Goal: Transaction & Acquisition: Obtain resource

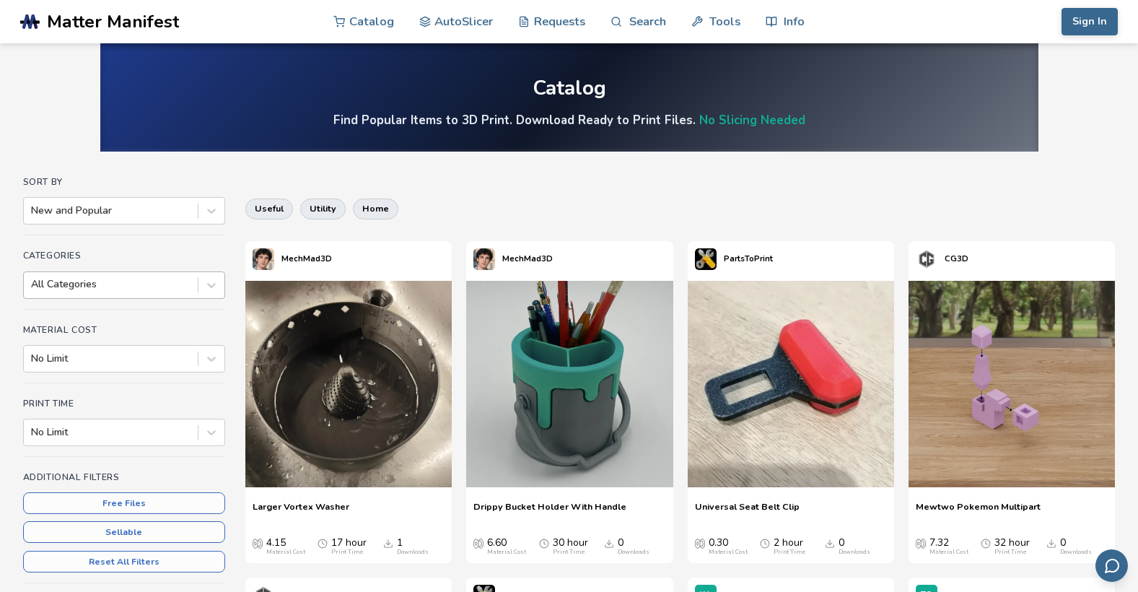
click at [71, 284] on div at bounding box center [111, 284] width 160 height 14
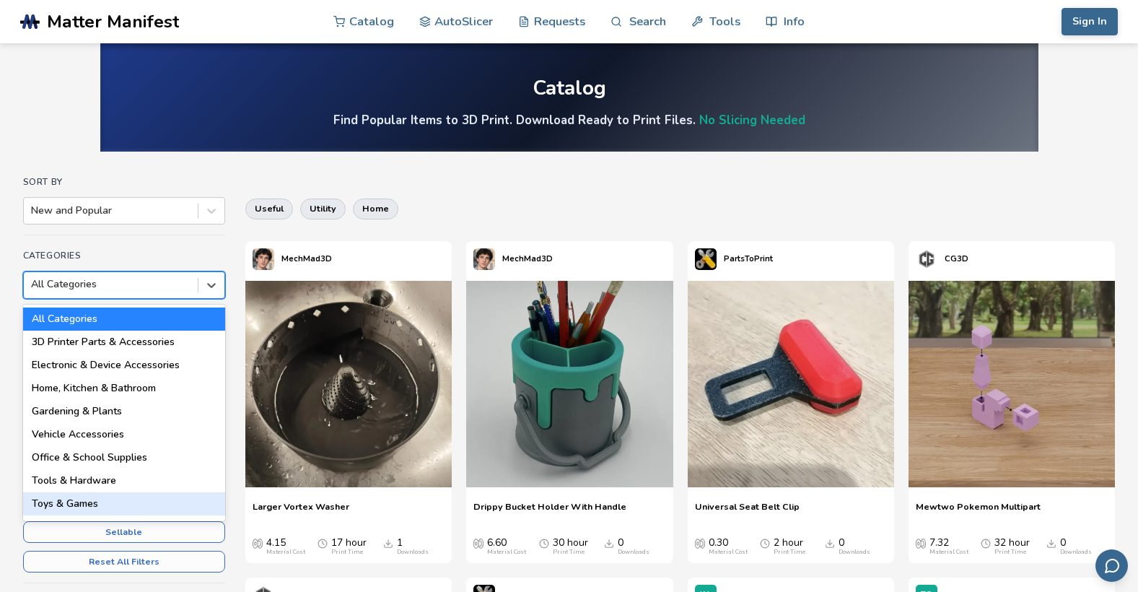
click at [74, 502] on div "Toys & Games" at bounding box center [124, 503] width 202 height 23
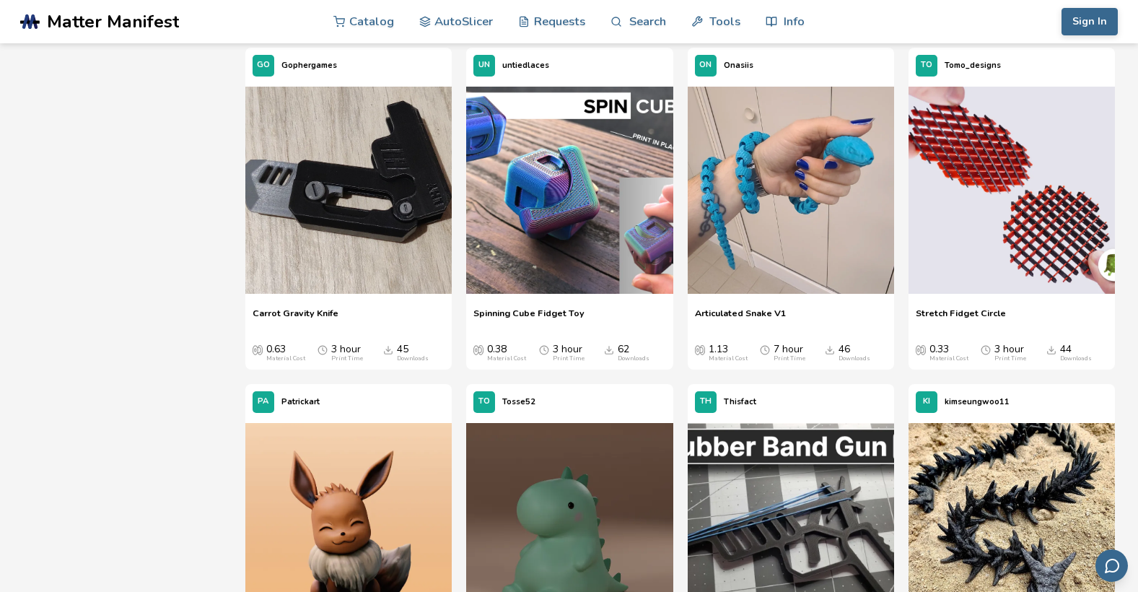
scroll to position [1011, 0]
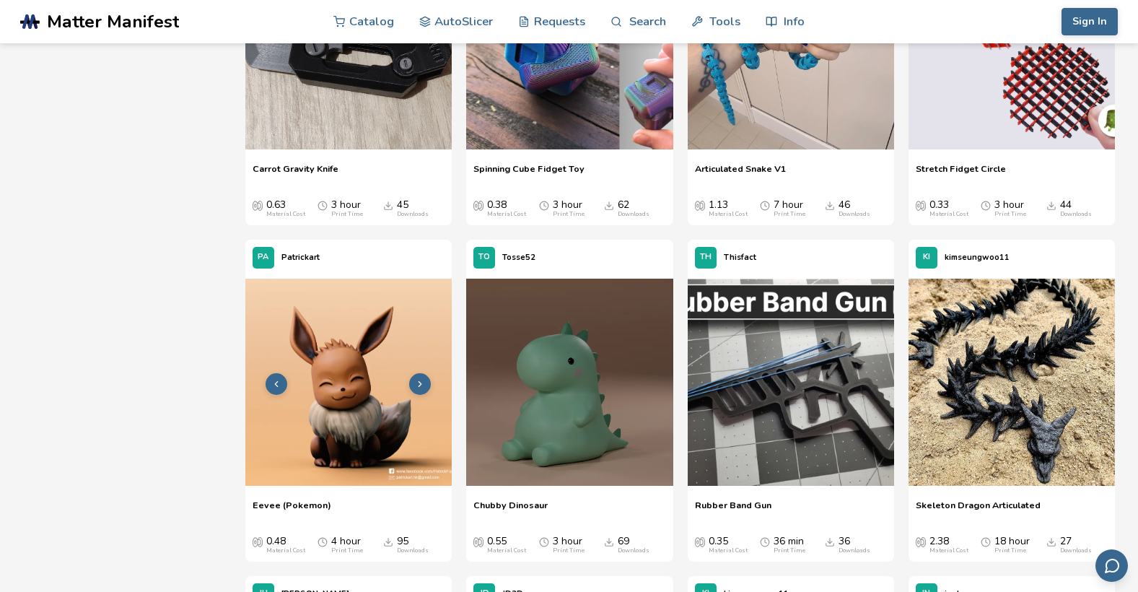
click at [348, 414] on img at bounding box center [348, 382] width 206 height 206
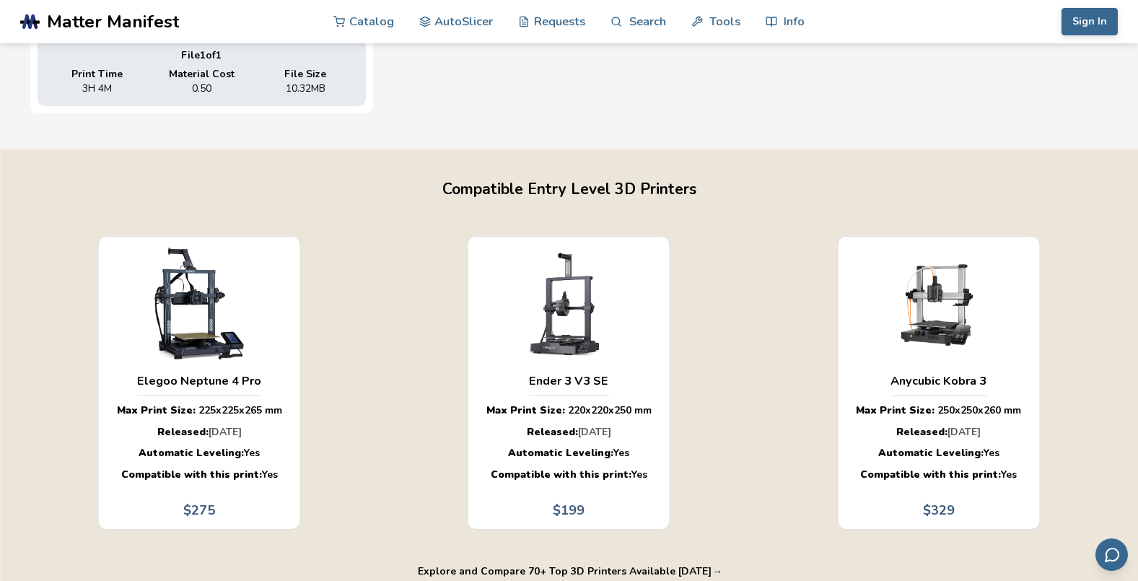
scroll to position [793, 0]
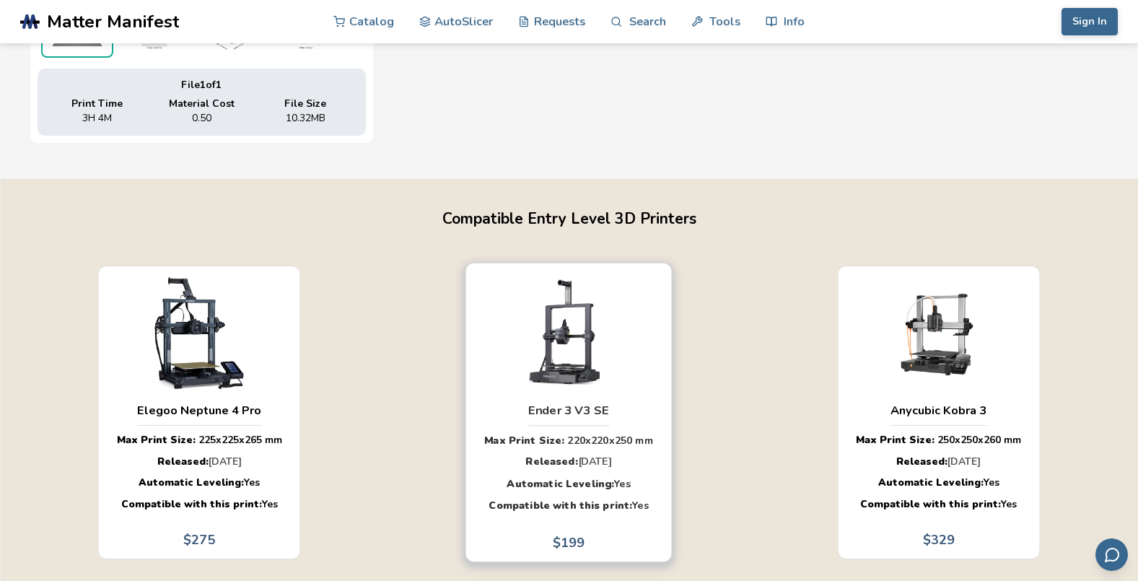
click at [554, 378] on img "button" at bounding box center [569, 332] width 152 height 114
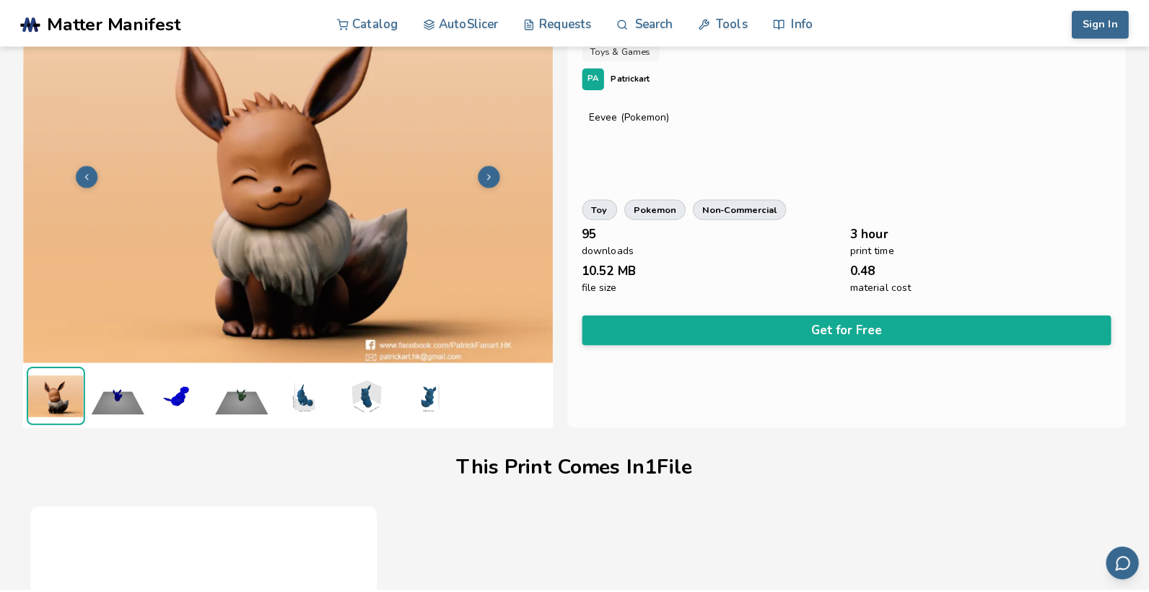
scroll to position [0, 0]
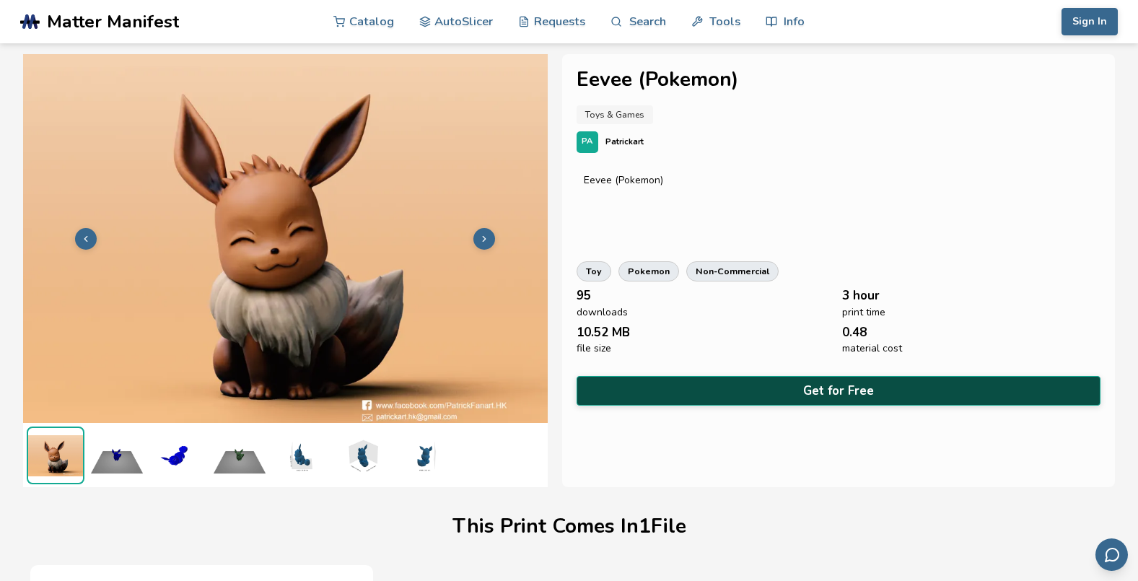
click at [754, 385] on button "Get for Free" at bounding box center [839, 391] width 525 height 30
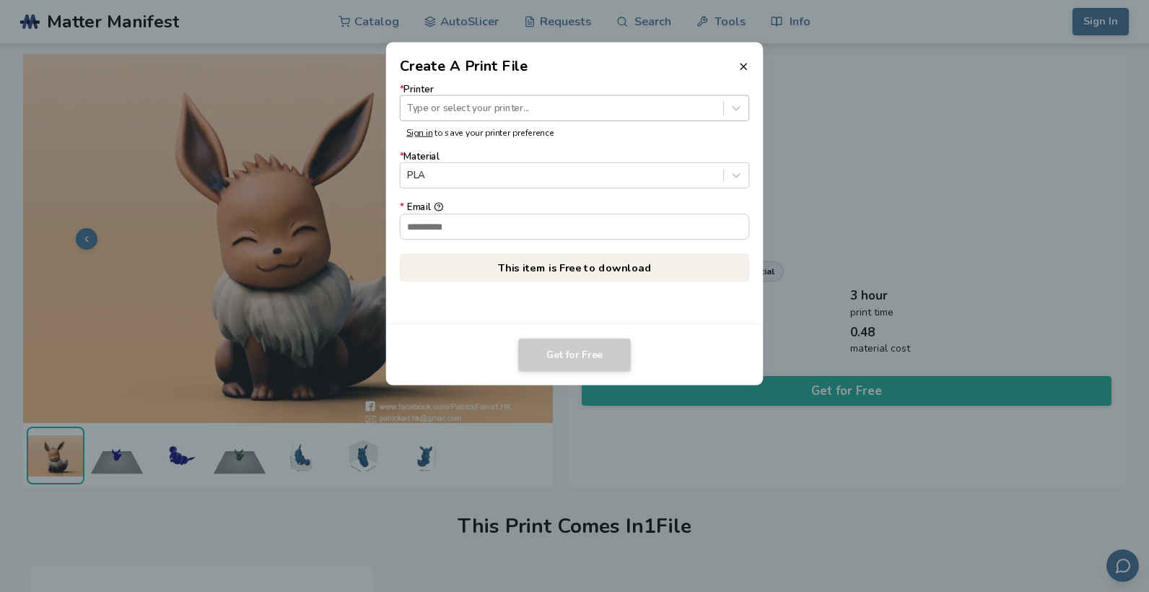
click at [501, 105] on div at bounding box center [561, 108] width 309 height 14
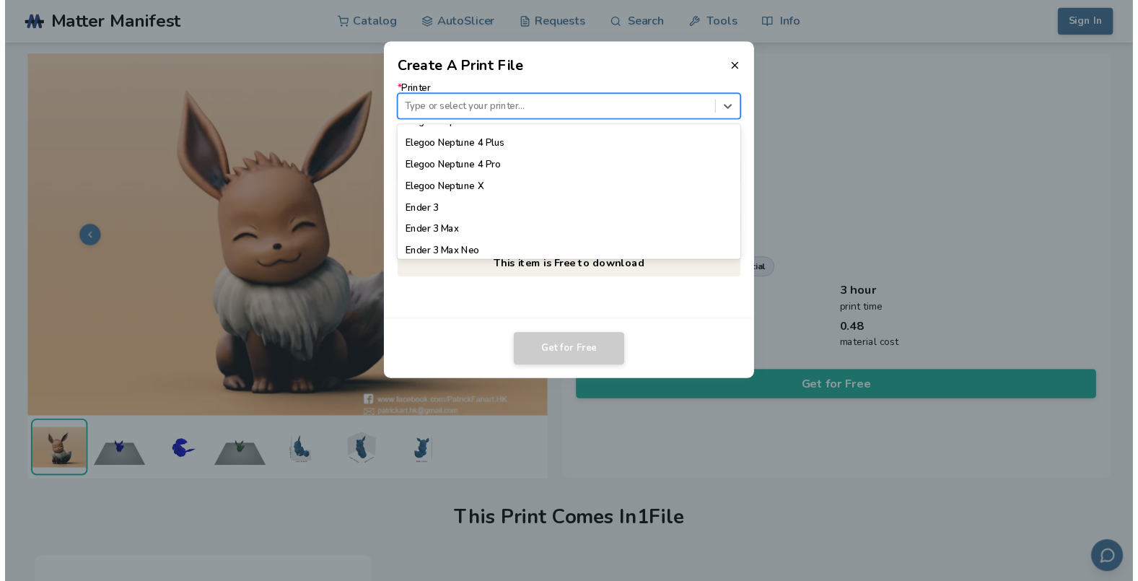
scroll to position [746, 0]
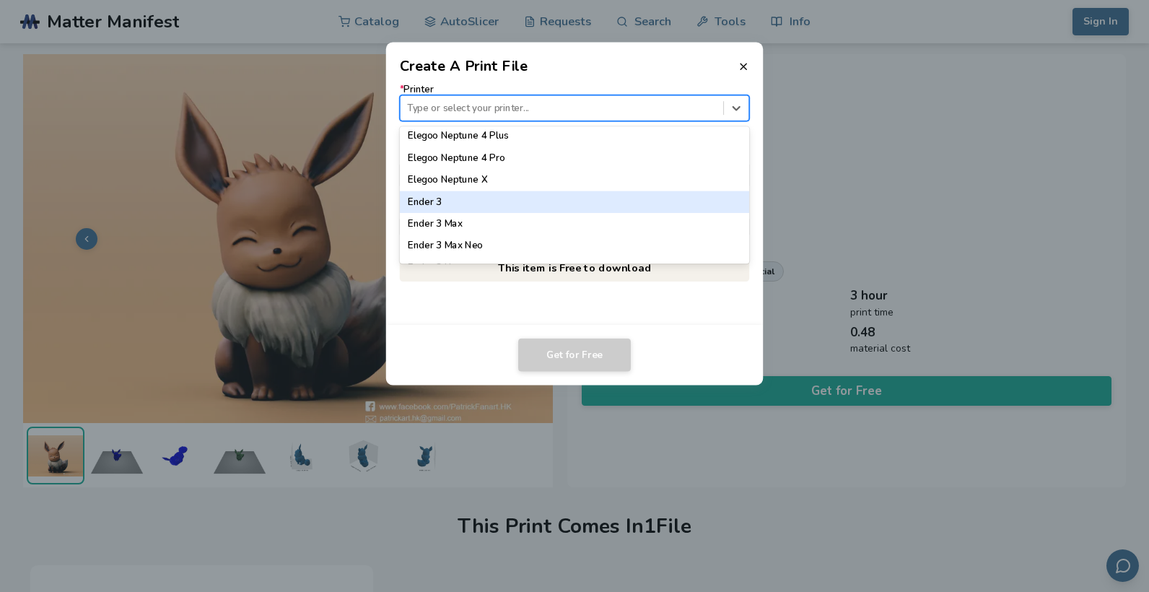
click at [430, 204] on div "Ender 3" at bounding box center [575, 202] width 350 height 22
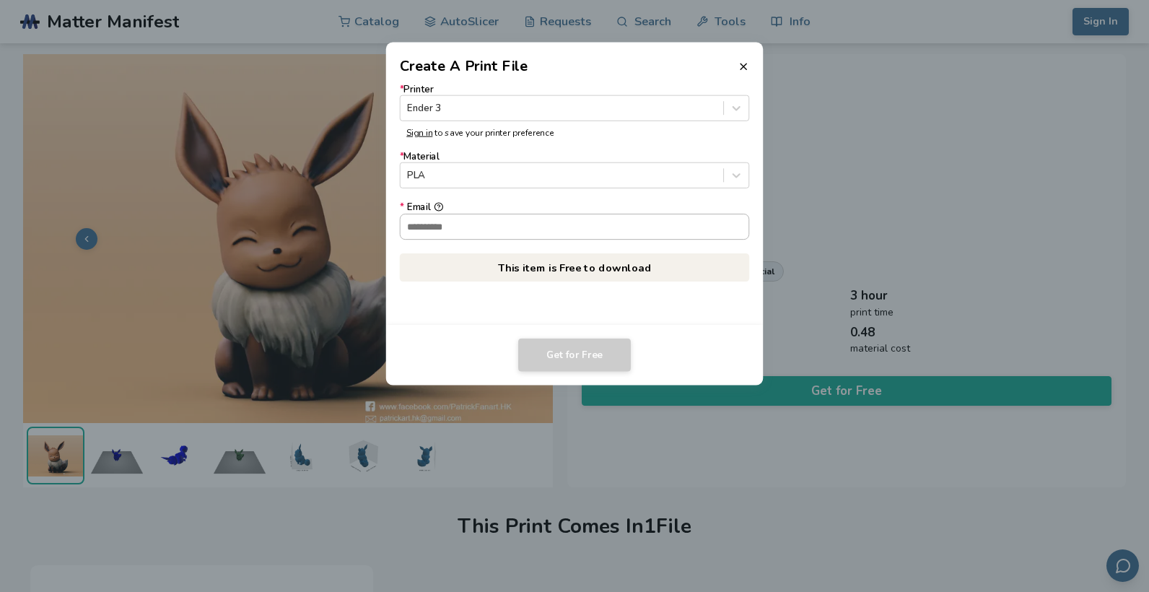
click at [443, 229] on input "* Email" at bounding box center [575, 226] width 349 height 25
type input "**********"
click at [572, 354] on button "Get for Free" at bounding box center [574, 355] width 113 height 33
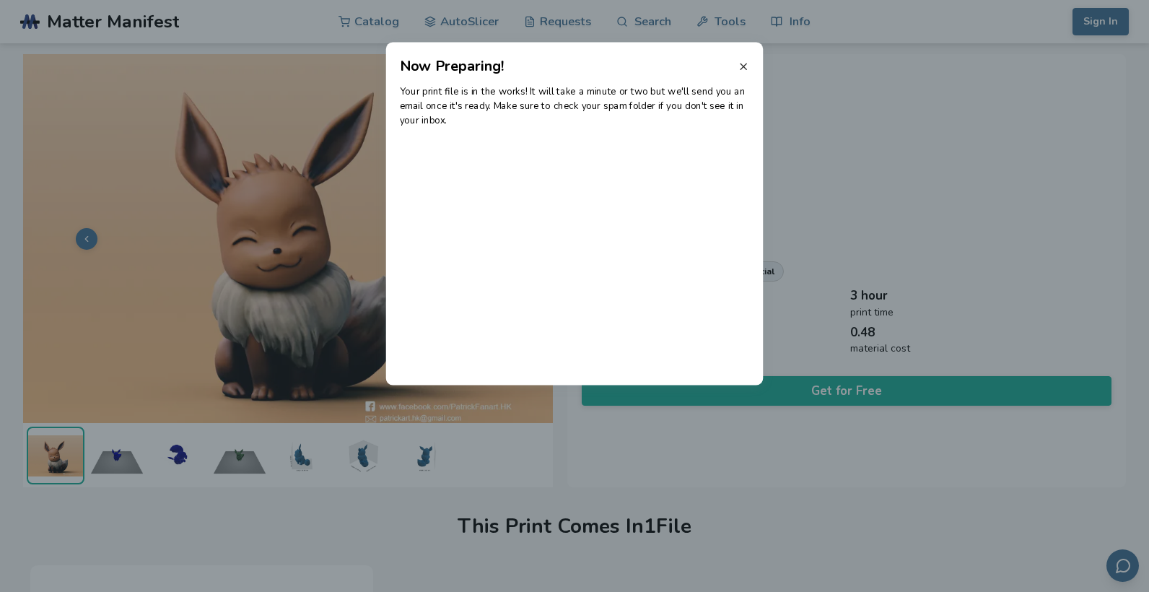
click at [741, 65] on icon at bounding box center [744, 67] width 12 height 12
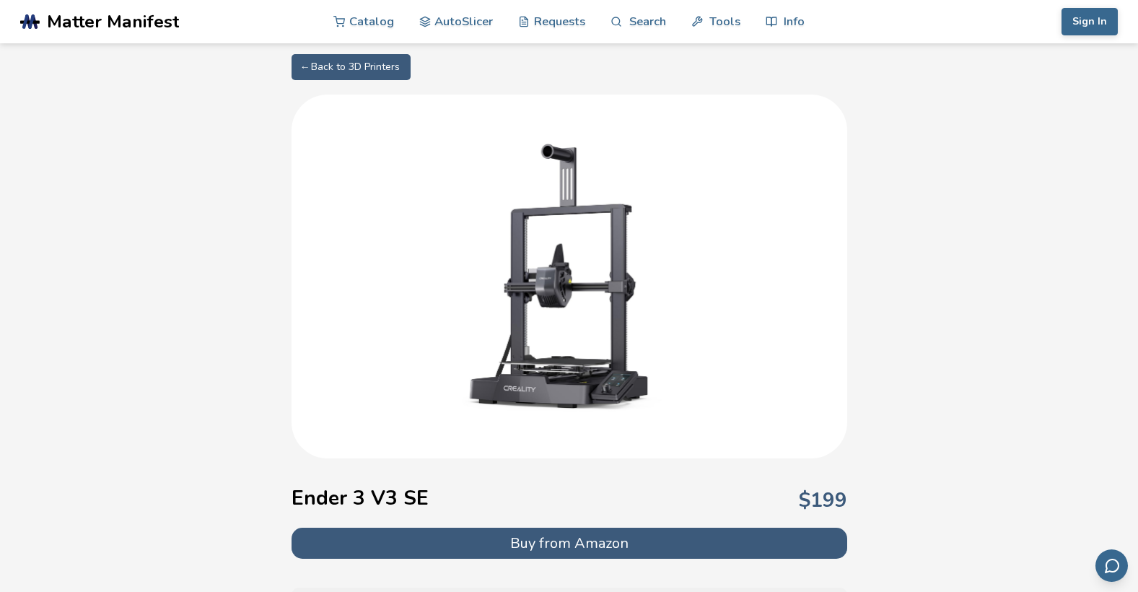
click at [310, 64] on link "← Back to 3D Printers" at bounding box center [351, 67] width 119 height 26
select select "**********"
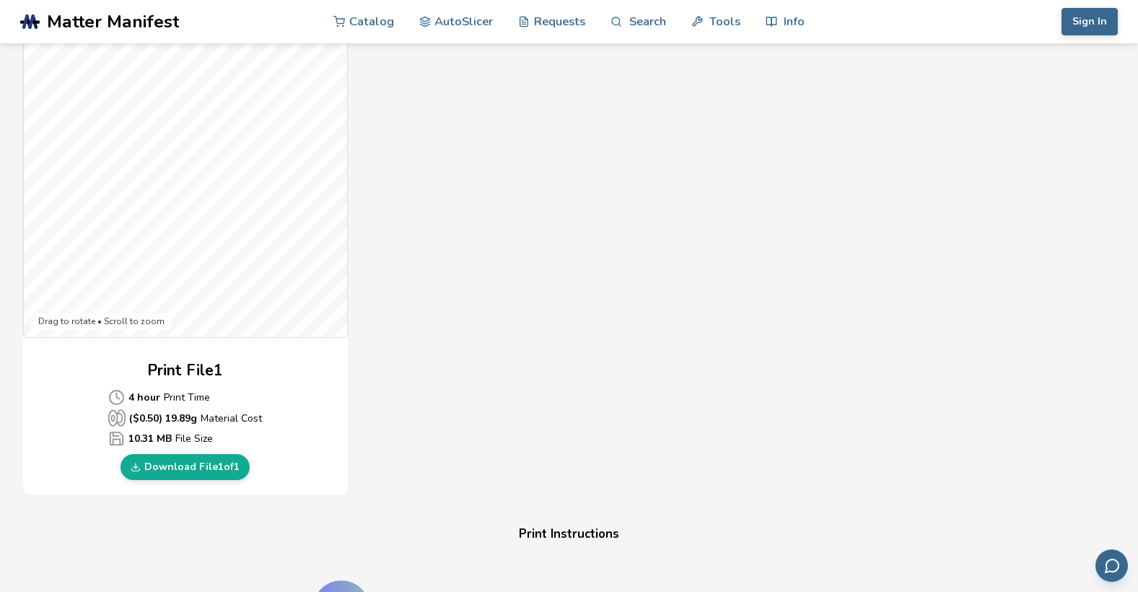
scroll to position [433, 0]
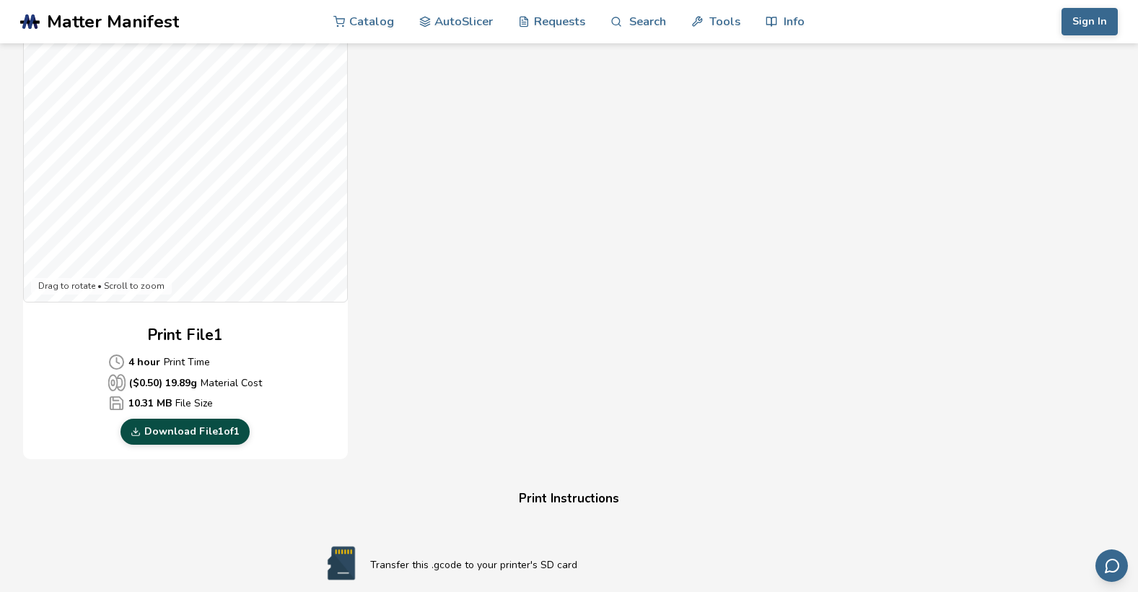
click at [183, 430] on link "Download File 1 of 1" at bounding box center [185, 432] width 129 height 26
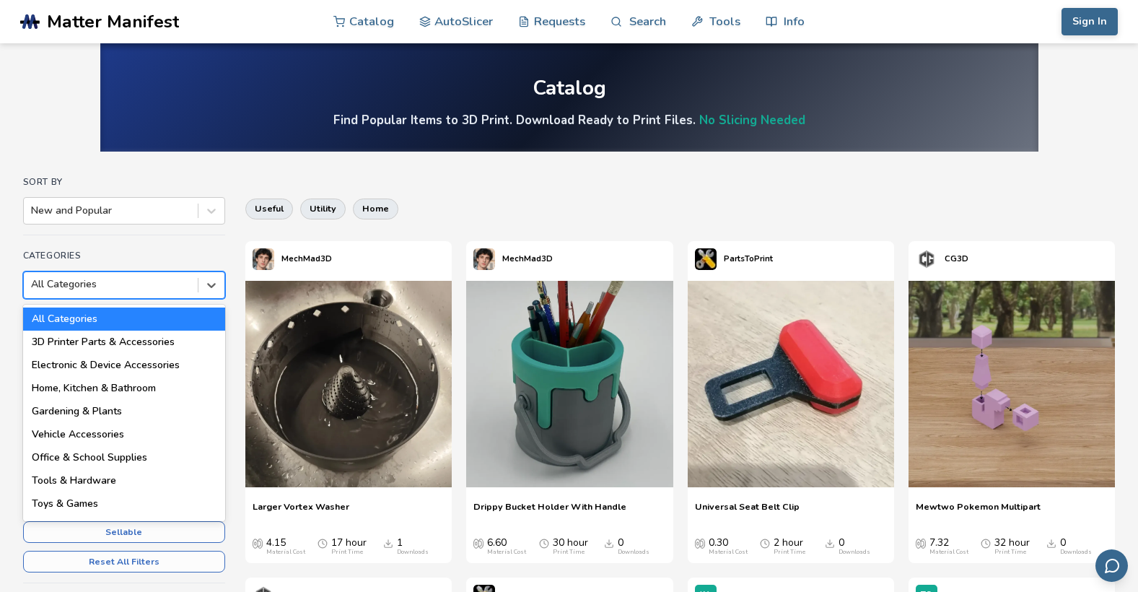
click at [56, 285] on div at bounding box center [111, 284] width 160 height 14
click at [67, 502] on div "Toys & Games" at bounding box center [124, 503] width 202 height 23
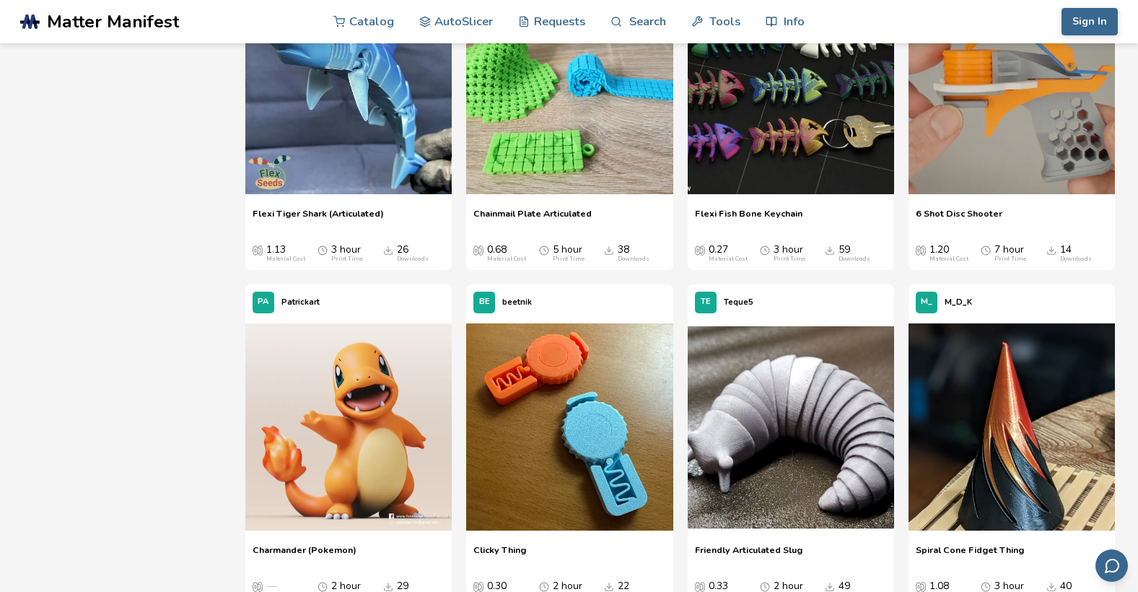
scroll to position [3465, 0]
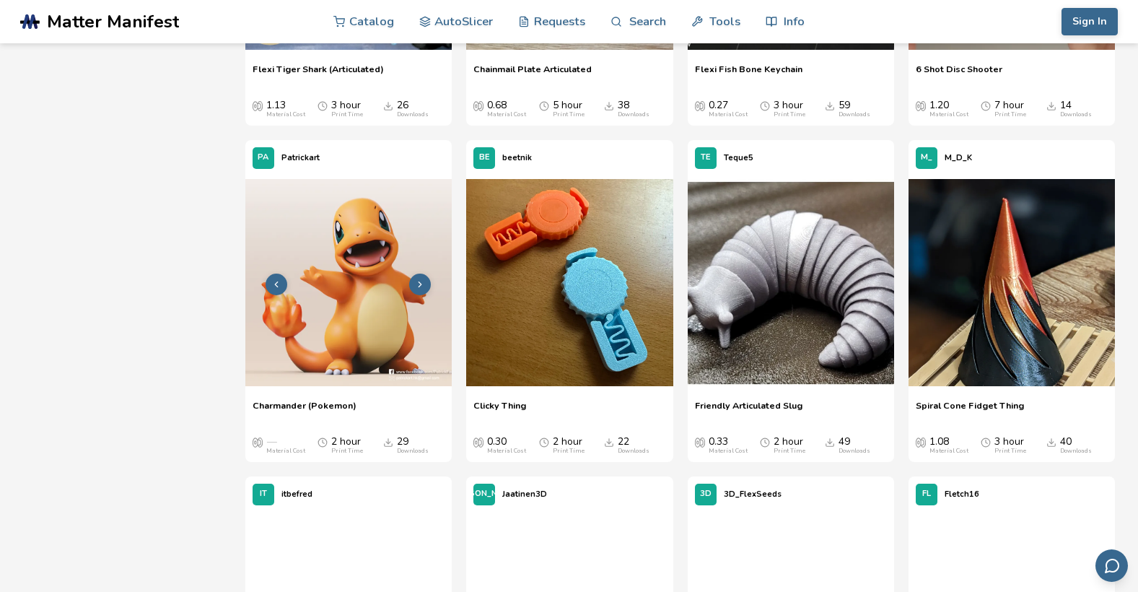
click at [381, 316] on img at bounding box center [348, 282] width 206 height 206
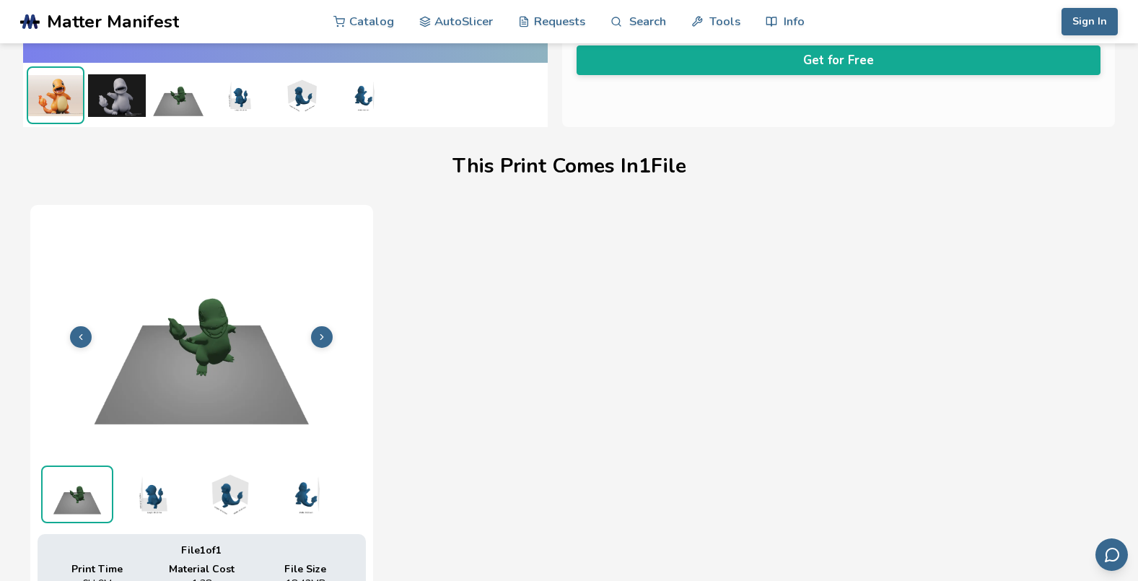
scroll to position [215, 0]
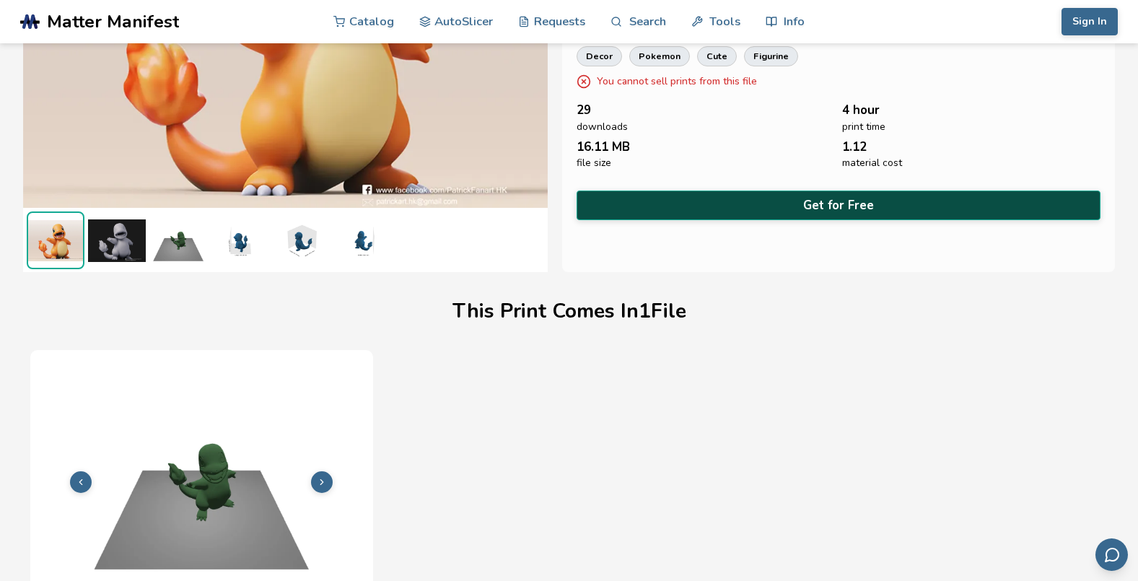
click at [762, 199] on button "Get for Free" at bounding box center [839, 206] width 525 height 30
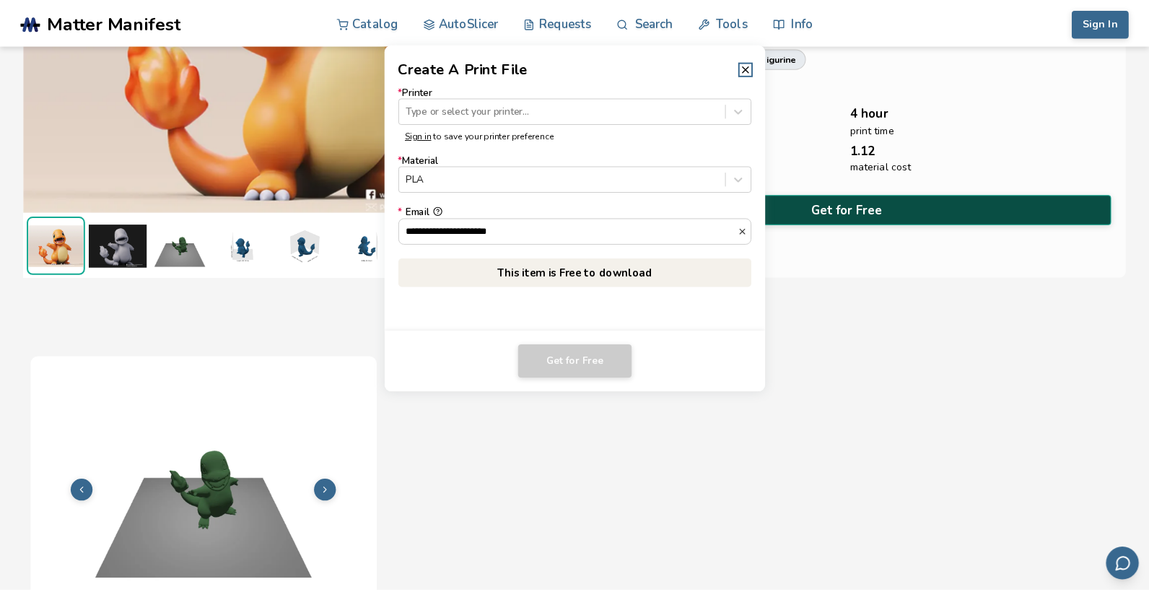
scroll to position [213, 0]
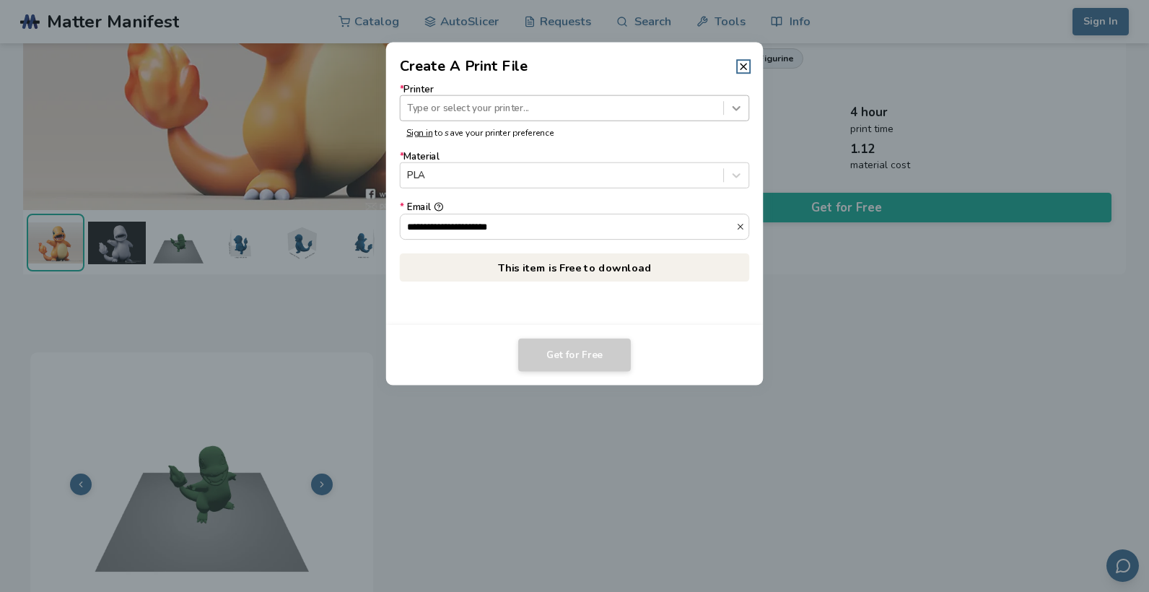
click at [733, 112] on icon at bounding box center [737, 108] width 14 height 14
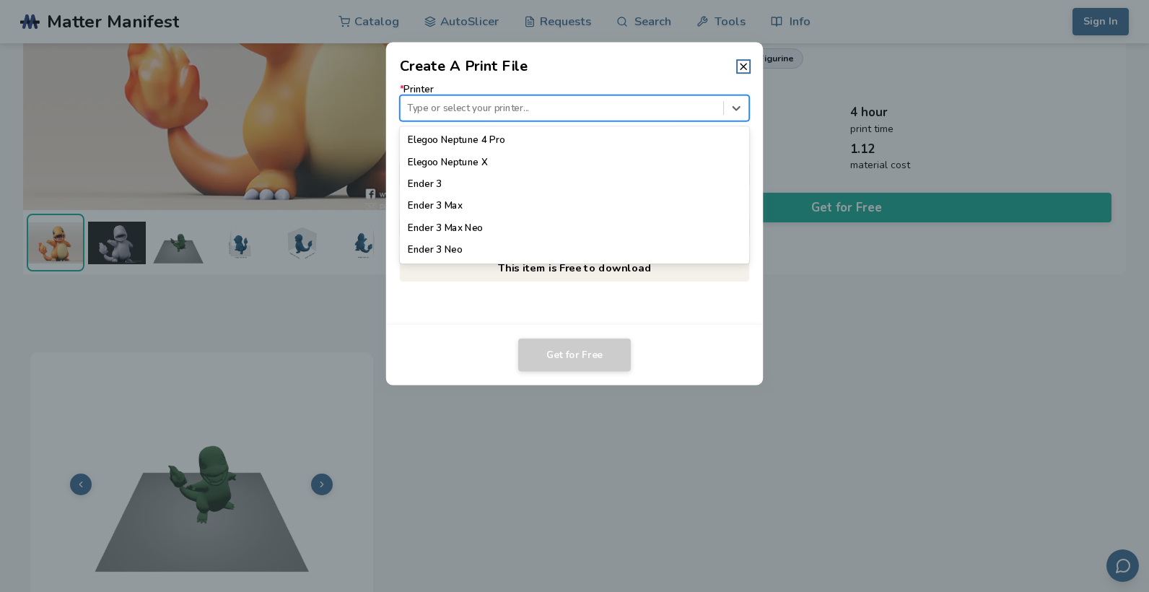
scroll to position [775, 0]
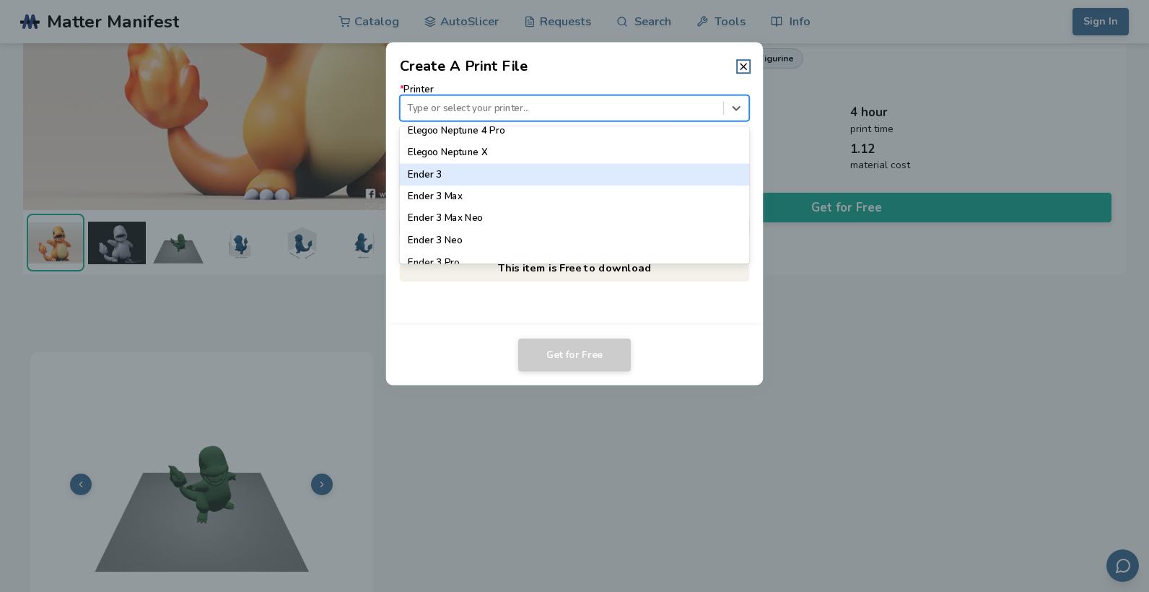
click at [437, 174] on div "Ender 3" at bounding box center [575, 175] width 350 height 22
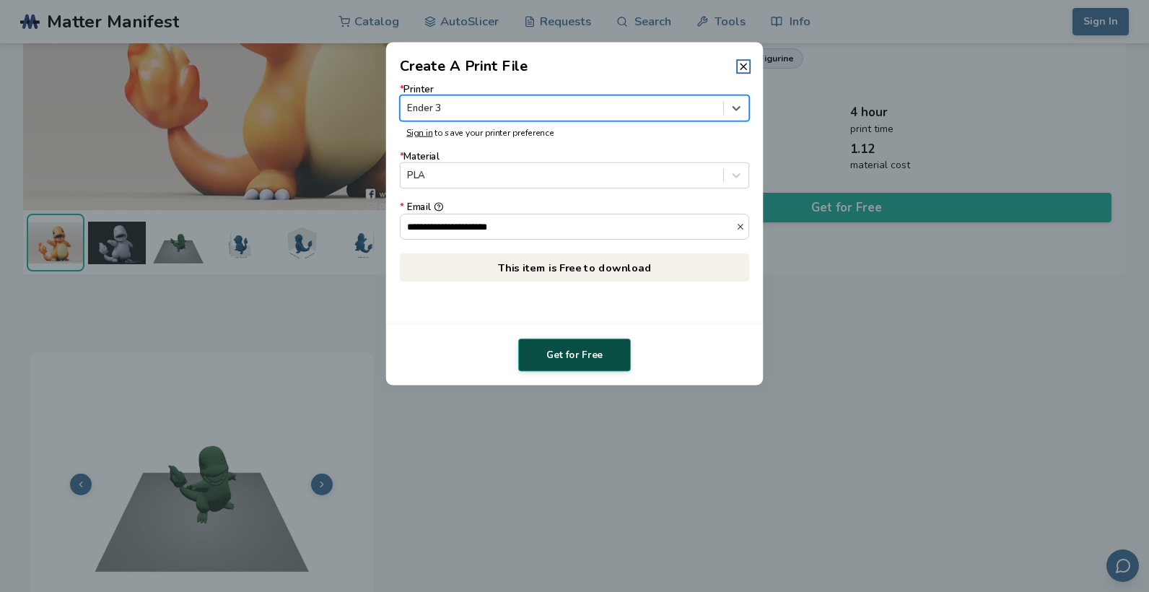
click at [588, 354] on button "Get for Free" at bounding box center [574, 355] width 113 height 33
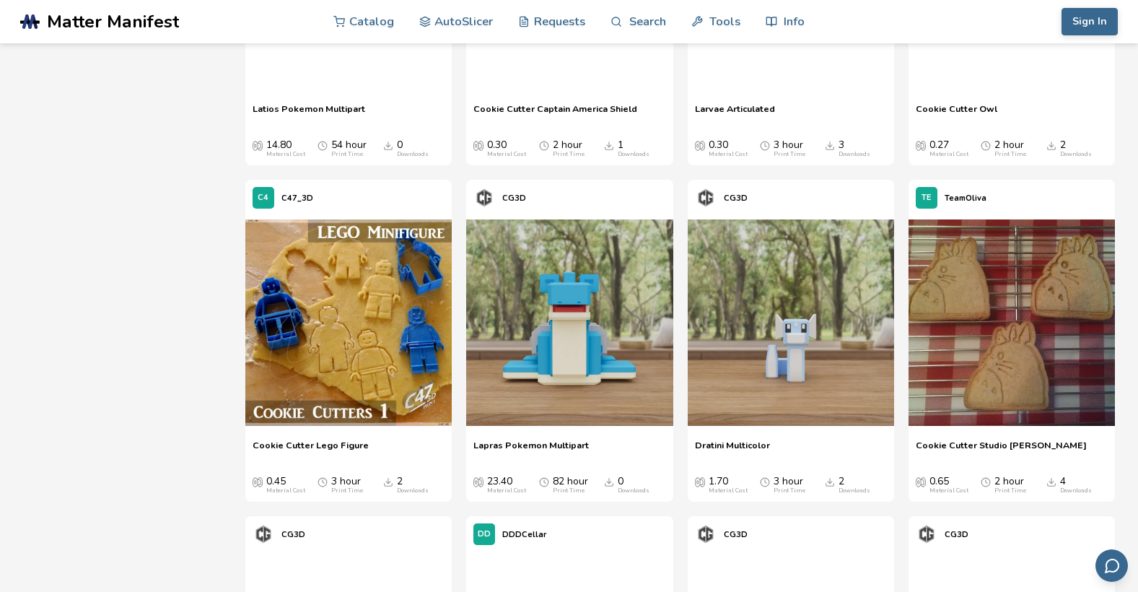
scroll to position [16159, 0]
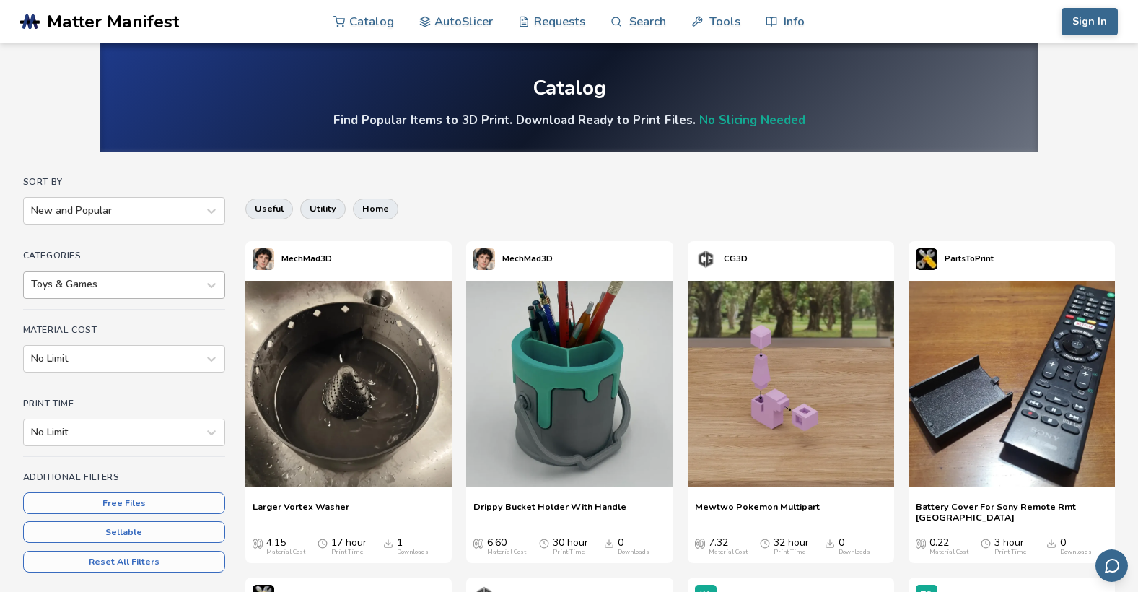
click at [64, 284] on div at bounding box center [111, 284] width 160 height 14
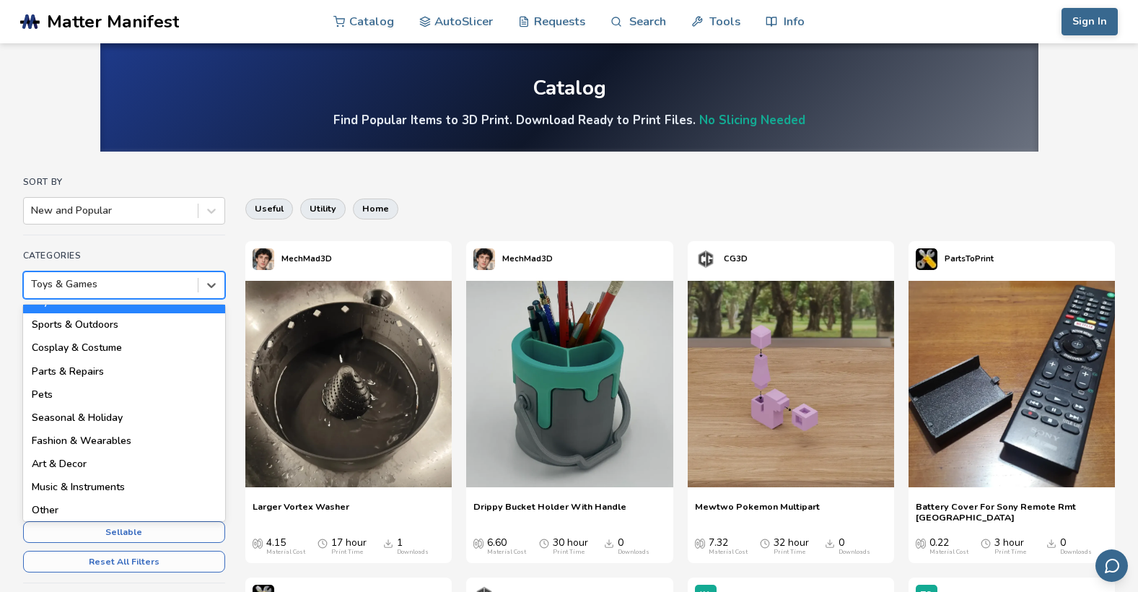
scroll to position [206, 0]
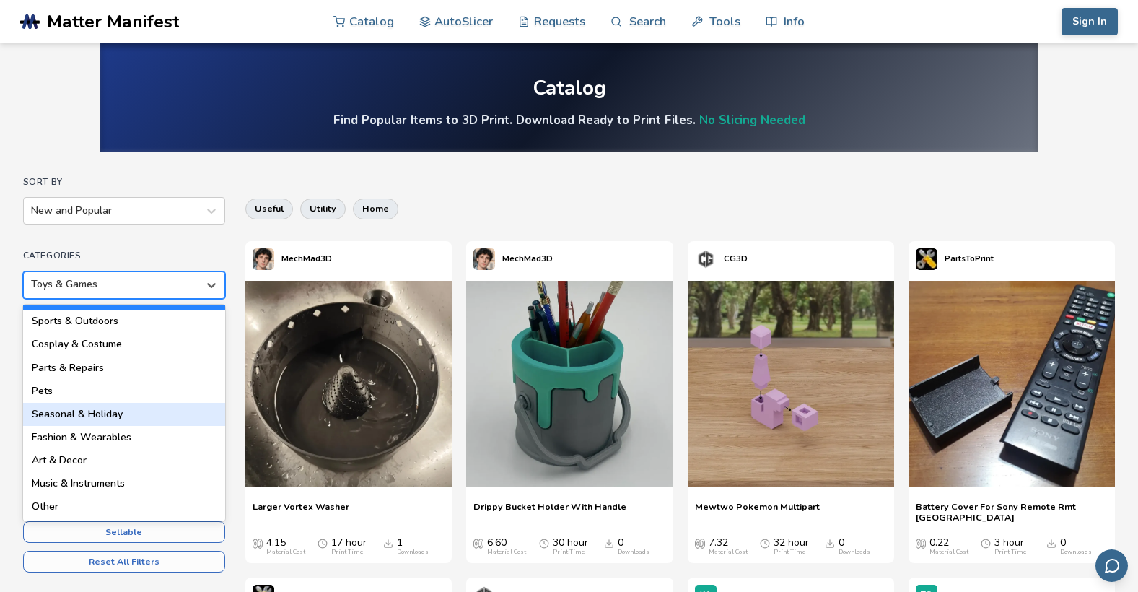
click at [128, 415] on div "Seasonal & Holiday" at bounding box center [124, 414] width 202 height 23
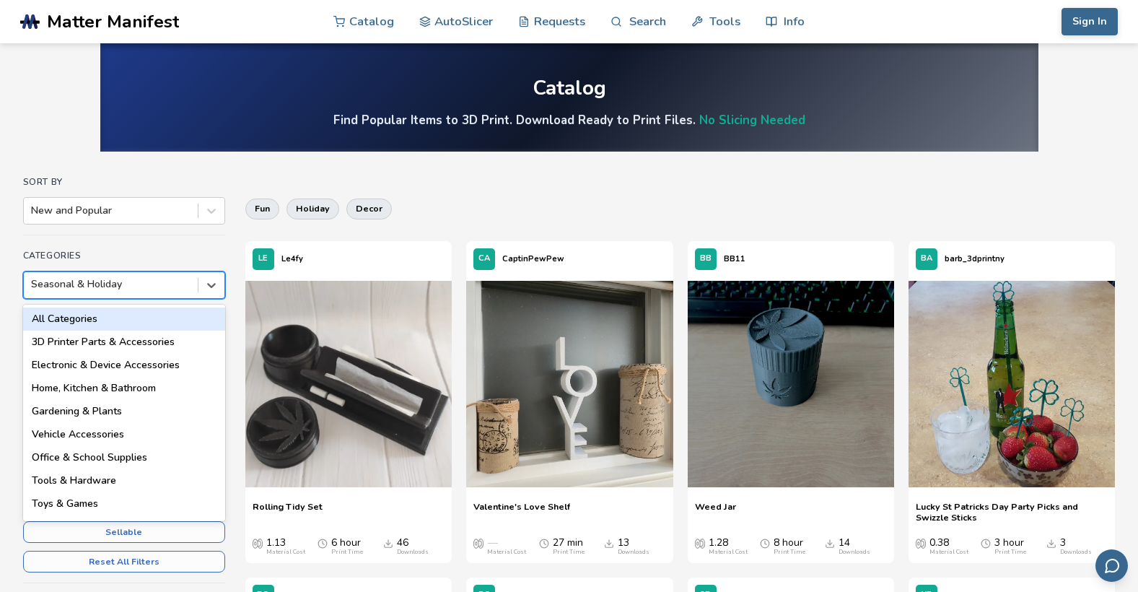
click at [177, 286] on div at bounding box center [111, 284] width 160 height 14
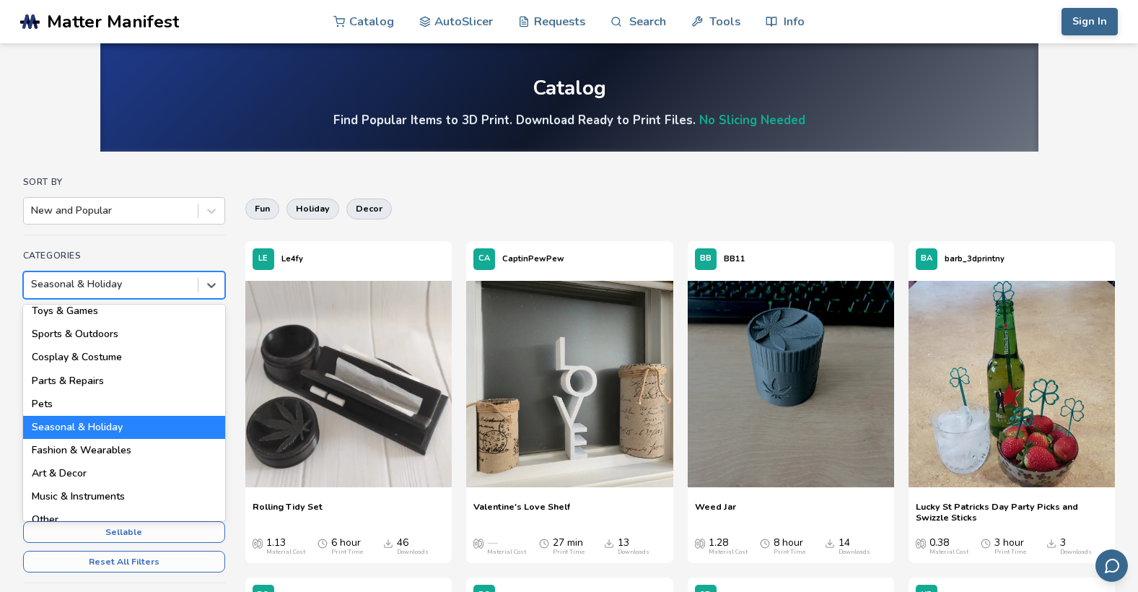
scroll to position [206, 0]
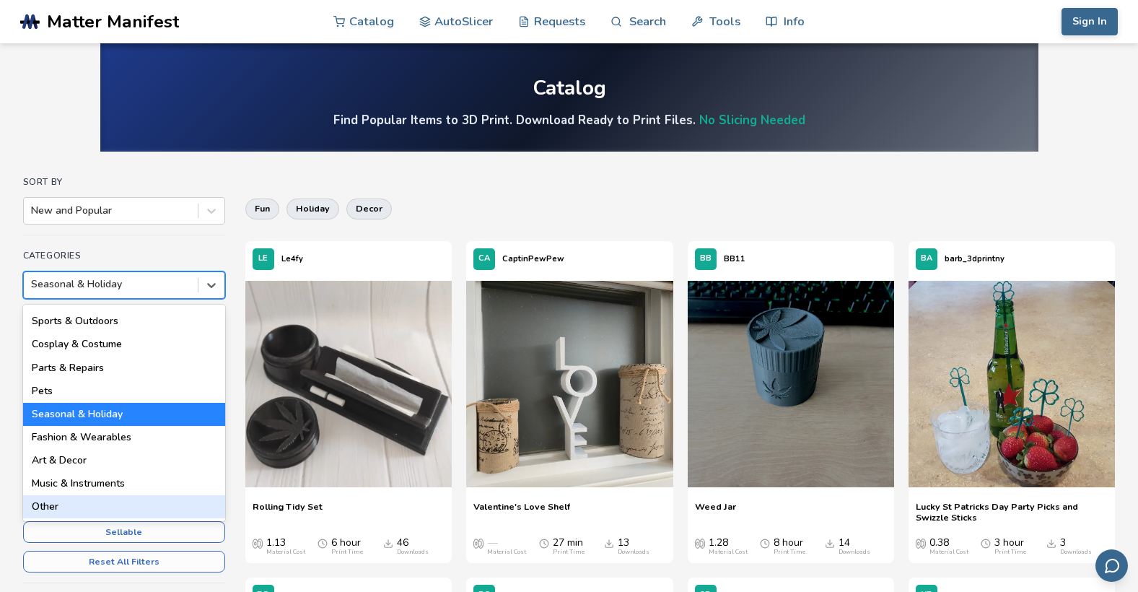
click at [52, 506] on div "Other" at bounding box center [124, 506] width 202 height 23
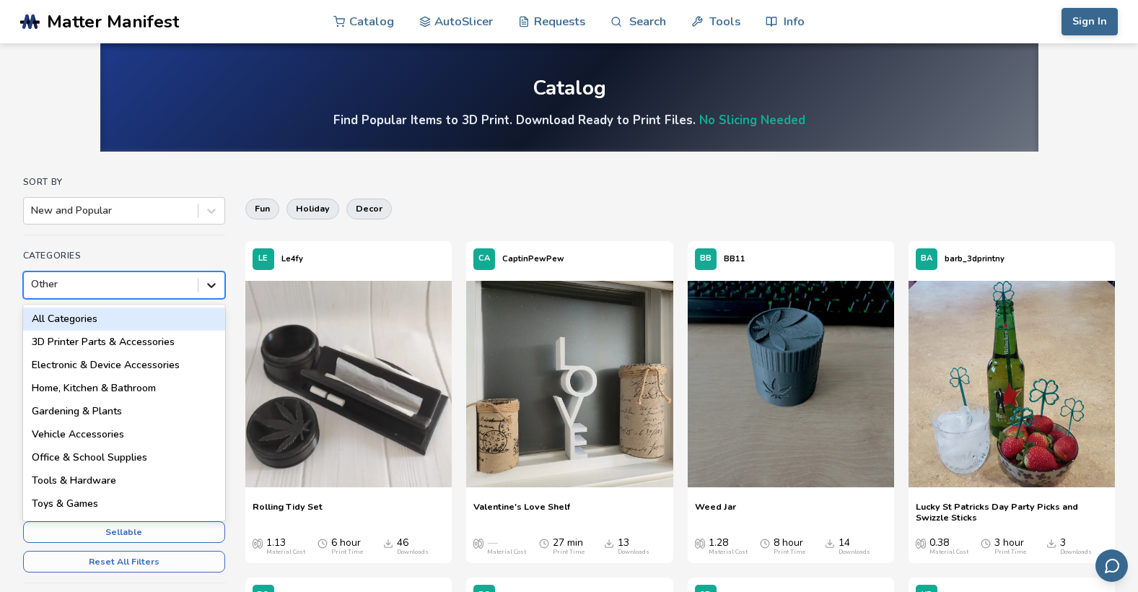
click at [215, 282] on icon at bounding box center [211, 285] width 14 height 14
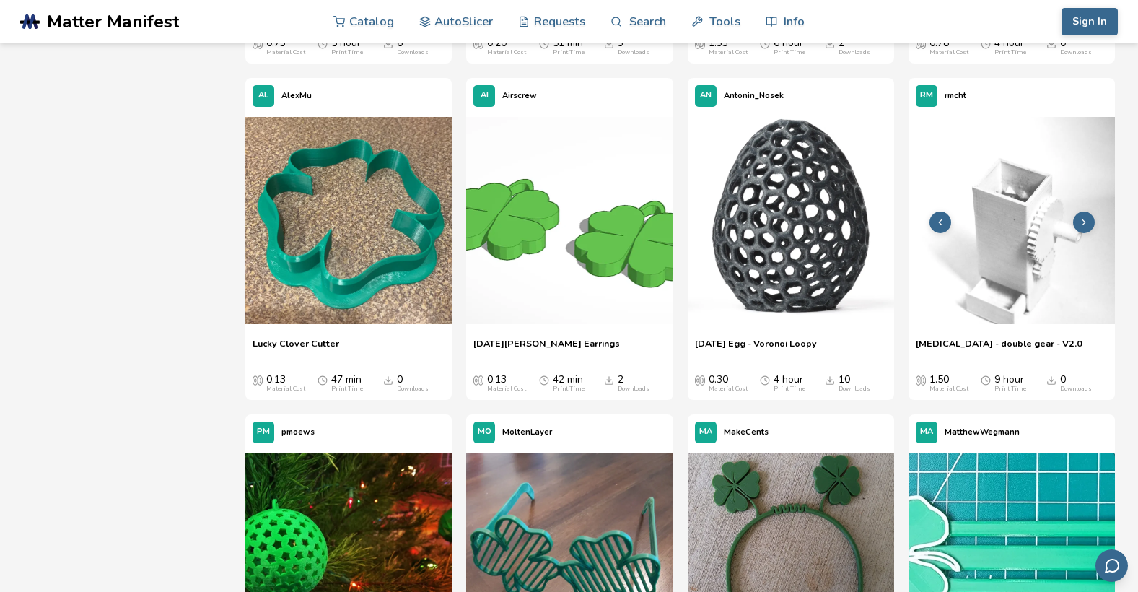
scroll to position [3465, 0]
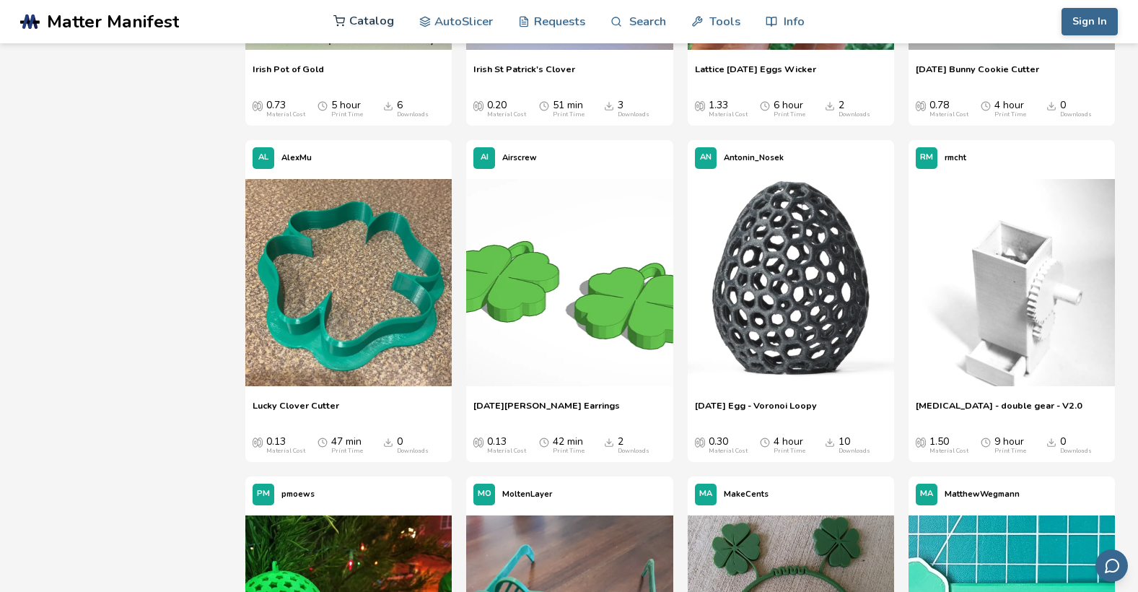
click at [383, 22] on link "Catalog" at bounding box center [364, 20] width 61 height 43
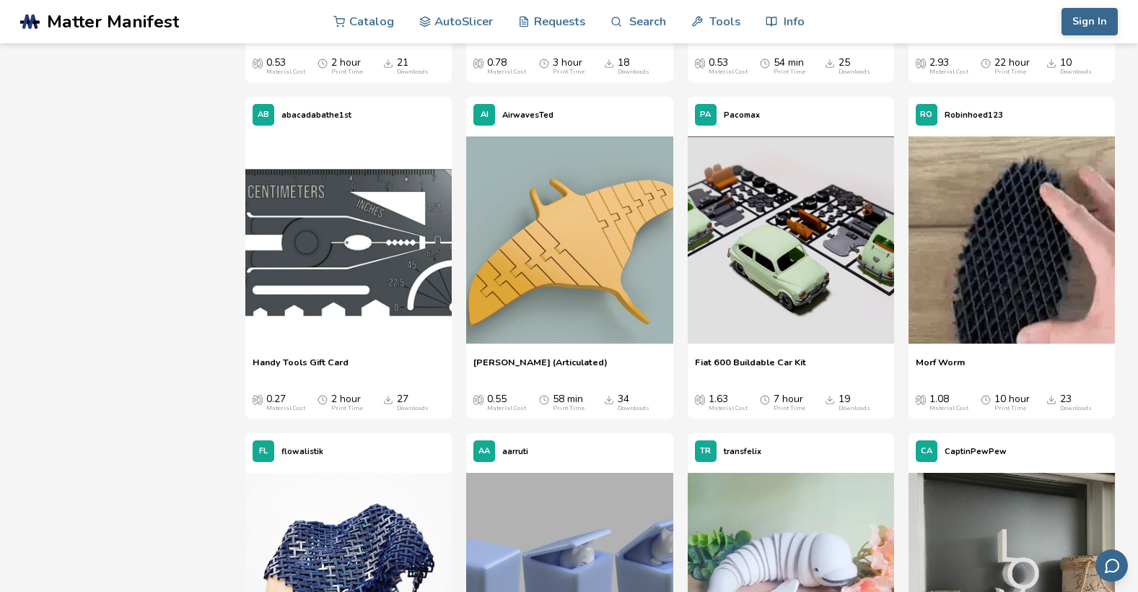
scroll to position [7075, 0]
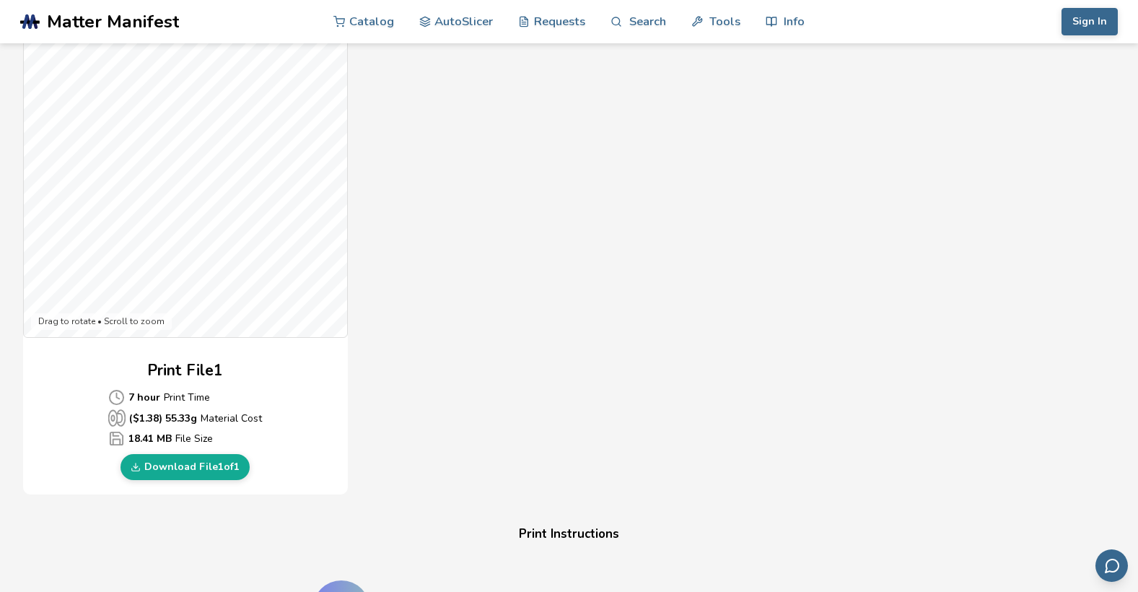
scroll to position [433, 0]
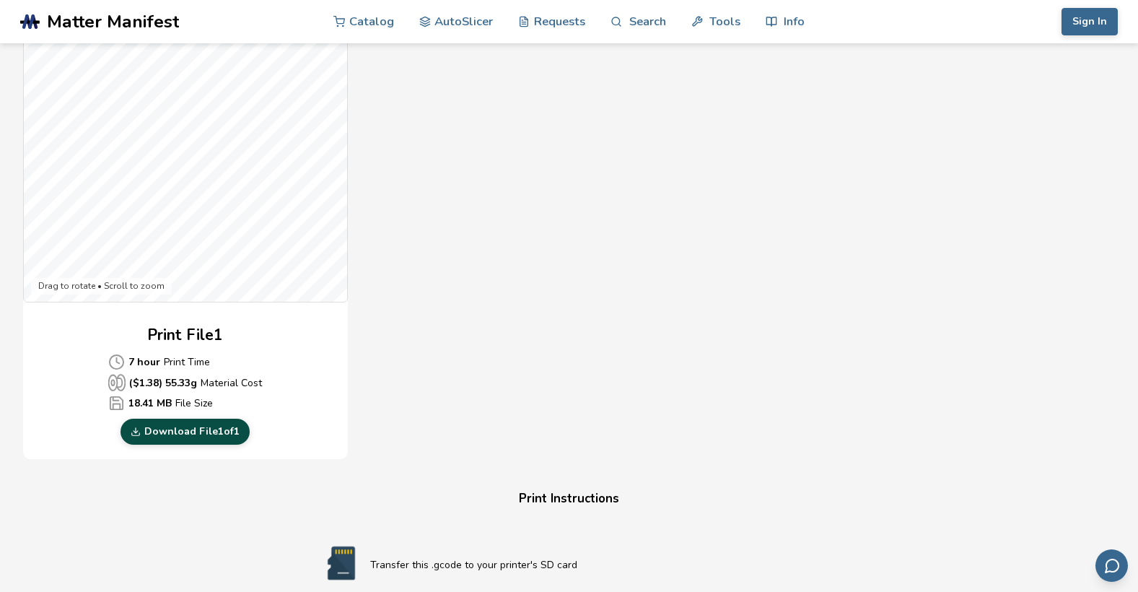
click at [178, 432] on link "Download File 1 of 1" at bounding box center [185, 432] width 129 height 26
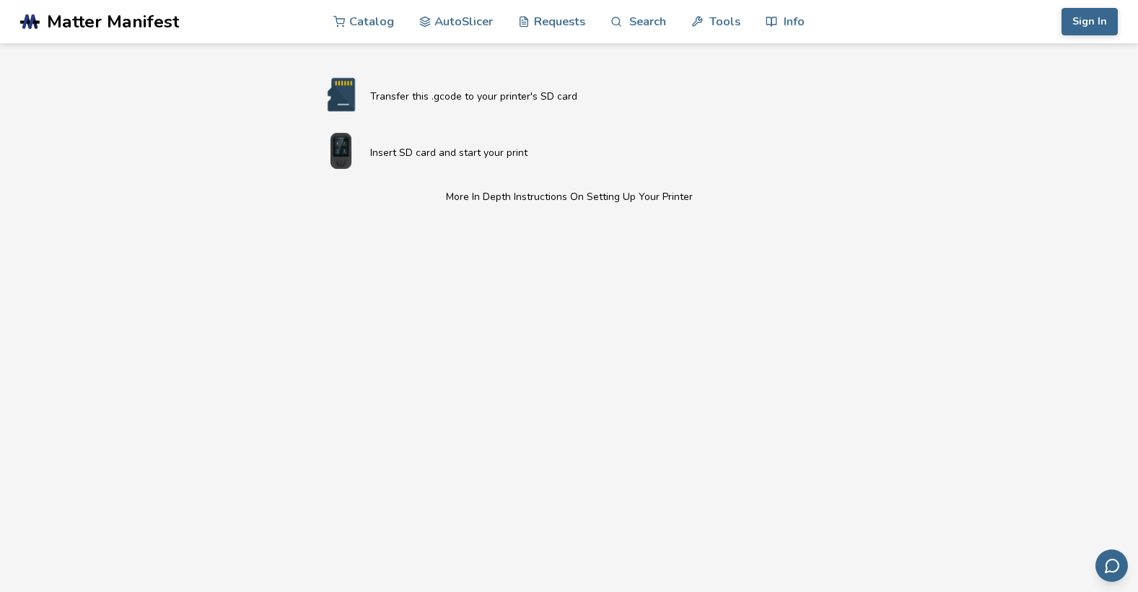
scroll to position [866, 0]
